Goal: Task Accomplishment & Management: Manage account settings

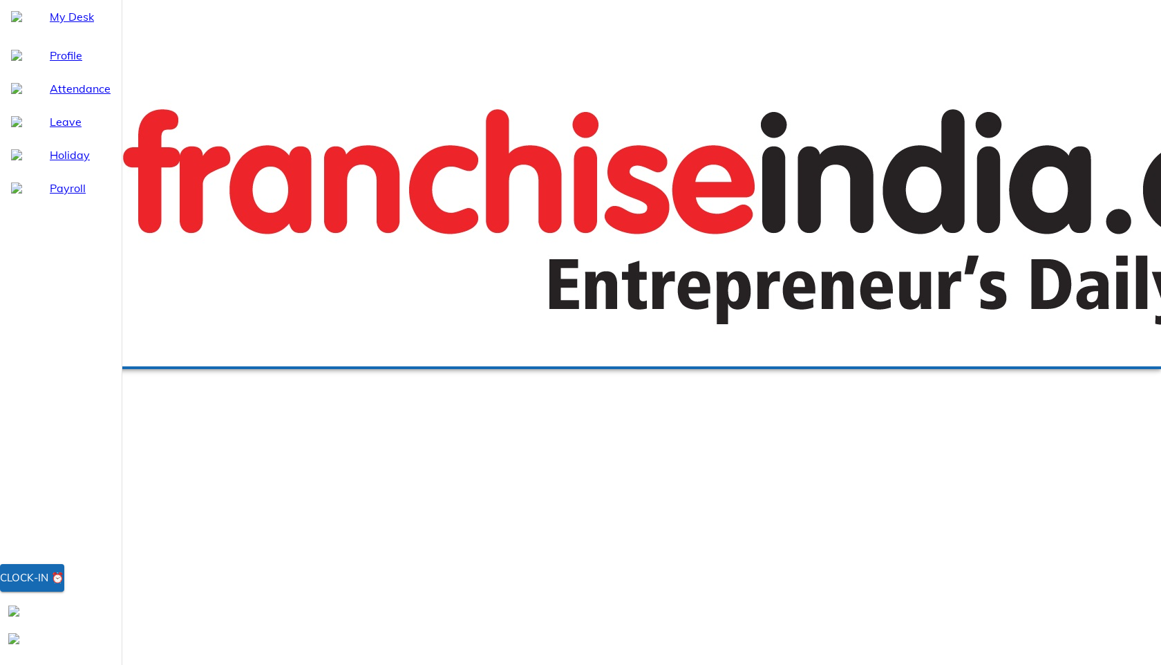
click at [64, 587] on div "Clock-in ⏰" at bounding box center [32, 578] width 64 height 18
click at [102, 19] on img "CompanyLogo" at bounding box center [794, 183] width 1555 height 366
click at [50, 64] on span "Profile" at bounding box center [80, 55] width 61 height 17
click at [50, 97] on span "Attendance" at bounding box center [80, 88] width 61 height 17
select select "9"
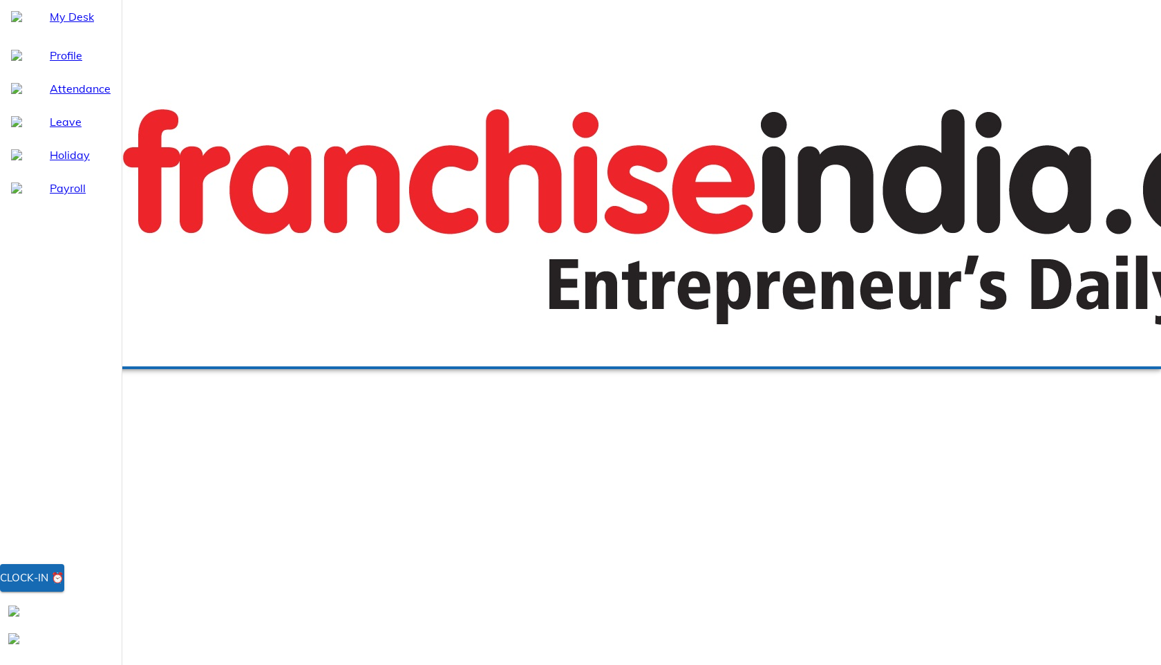
click at [25, 62] on span at bounding box center [19, 56] width 11 height 12
select select "9"
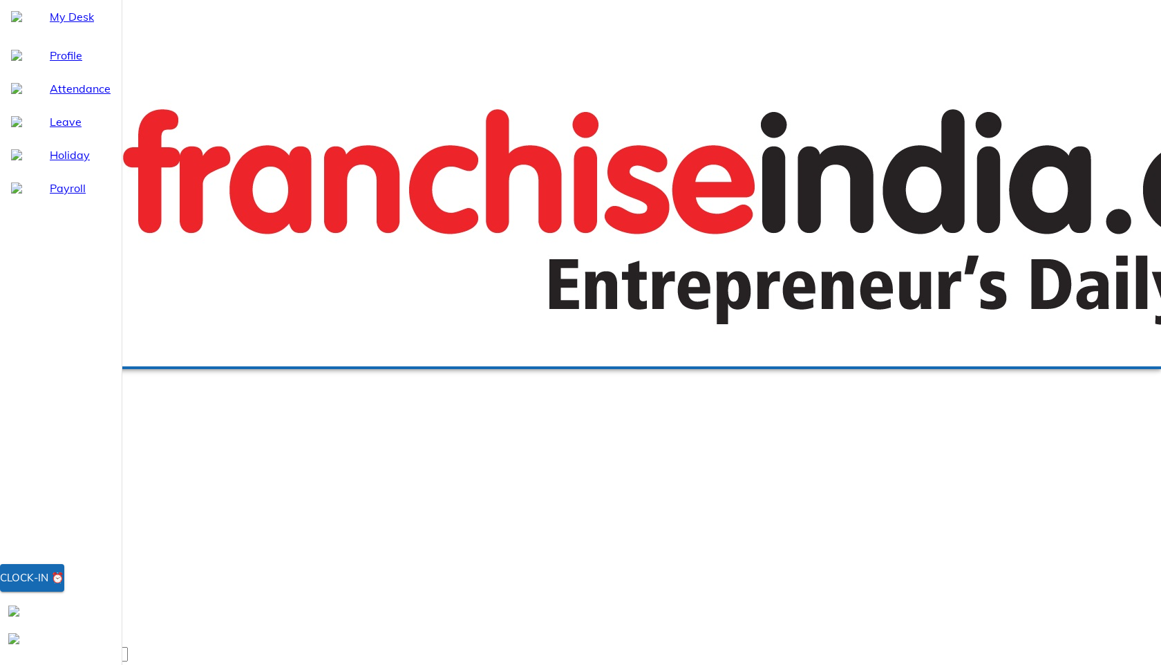
scroll to position [53, 0]
